Goal: Task Accomplishment & Management: Manage account settings

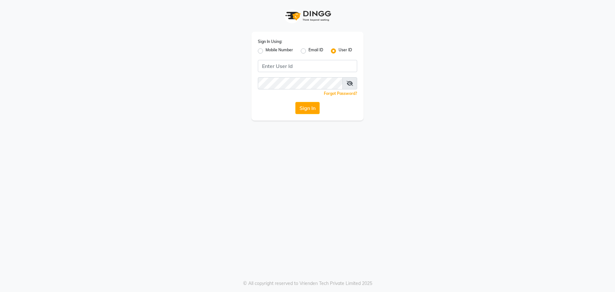
click at [265, 52] on label "Mobile Number" at bounding box center [279, 51] width 28 height 8
click at [265, 51] on input "Mobile Number" at bounding box center [267, 49] width 4 height 4
radio input "true"
radio input "false"
click at [287, 67] on input "Username" at bounding box center [318, 66] width 78 height 12
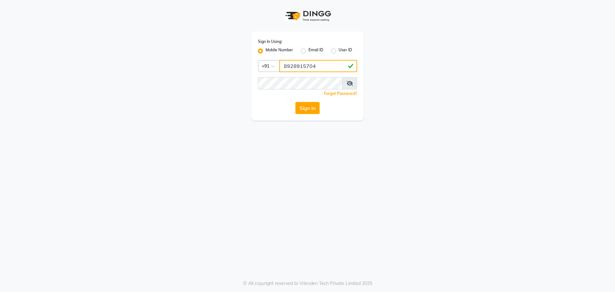
type input "8928915704"
click at [301, 109] on button "Sign In" at bounding box center [307, 108] width 24 height 12
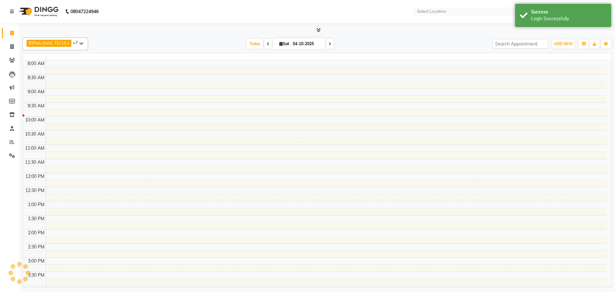
select select "en"
